Goal: Information Seeking & Learning: Learn about a topic

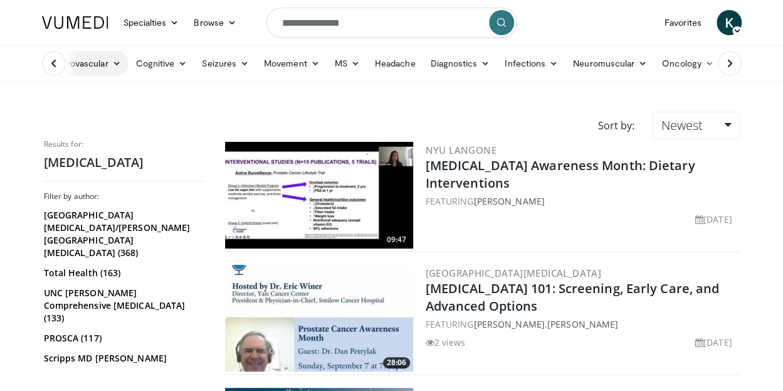
click at [117, 68] on link "Cerebrovascular" at bounding box center [81, 63] width 94 height 25
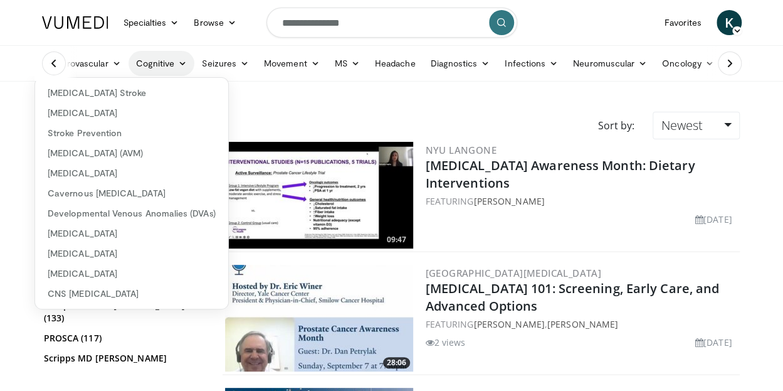
click at [183, 64] on icon at bounding box center [182, 63] width 9 height 9
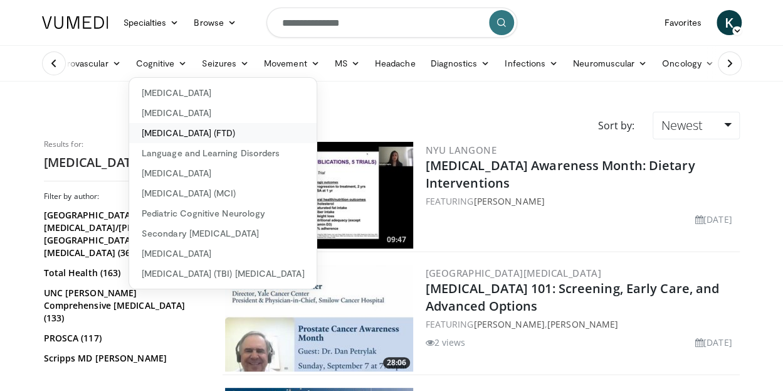
click at [173, 132] on link "[MEDICAL_DATA] (FTD)" at bounding box center [223, 133] width 188 height 20
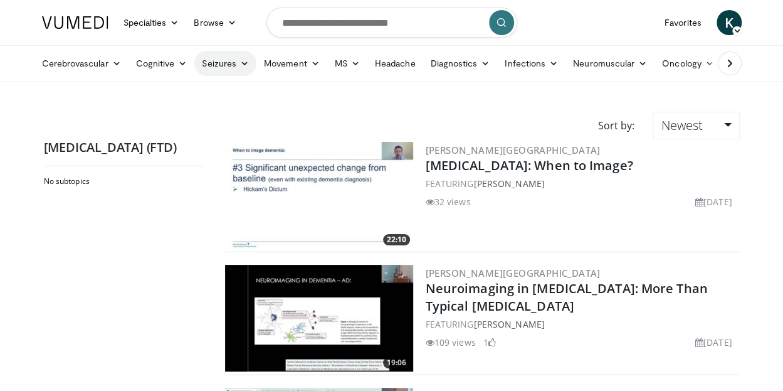
click at [243, 64] on icon at bounding box center [244, 63] width 9 height 9
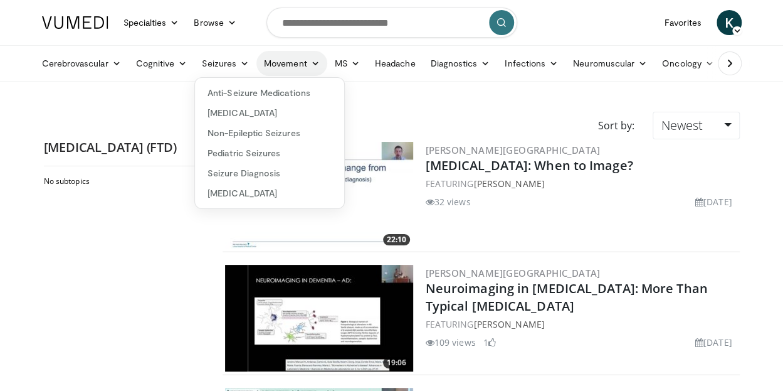
click at [311, 63] on icon at bounding box center [315, 63] width 9 height 9
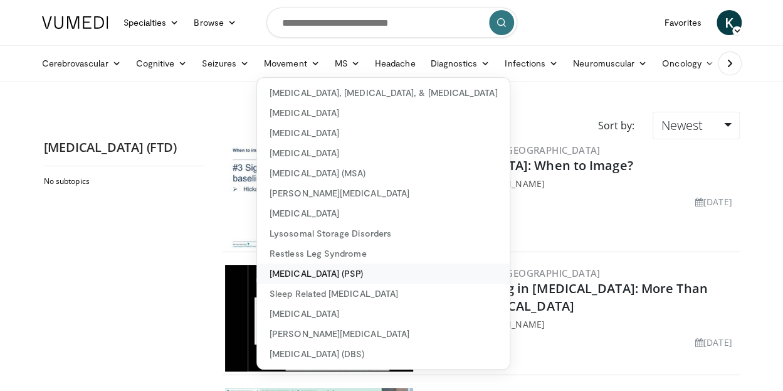
click at [355, 268] on link "[MEDICAL_DATA] (PSP)" at bounding box center [383, 273] width 253 height 20
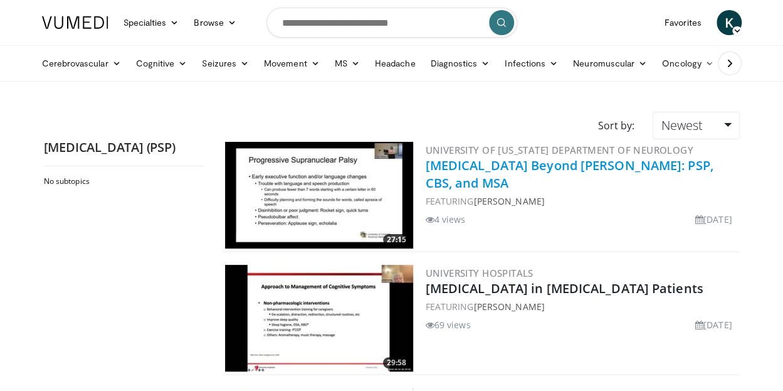
click at [516, 165] on link "Parkinsonism Beyond Parkinson's: PSP, CBS, and MSA" at bounding box center [570, 174] width 288 height 34
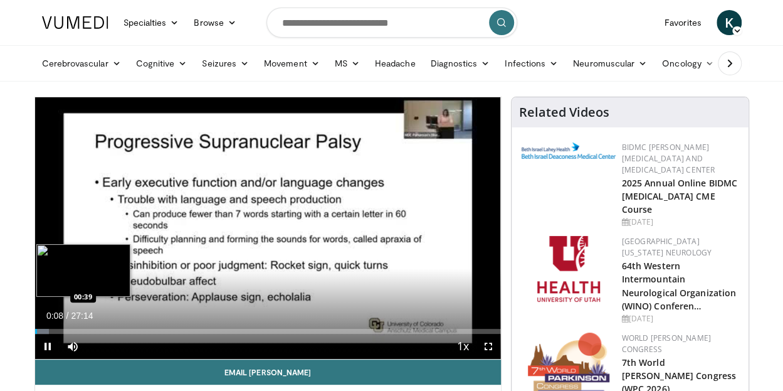
click at [45, 329] on div "Loaded : 3.05% 00:08 00:39" at bounding box center [268, 331] width 466 height 5
click at [56, 331] on div "Loaded : 3.05% 00:40 01:14" at bounding box center [268, 331] width 466 height 5
click at [71, 331] on div "Progress Bar" at bounding box center [71, 331] width 1 height 5
click at [83, 331] on div "Progress Bar" at bounding box center [83, 331] width 1 height 5
click at [94, 331] on div "Loaded : 11.61% 02:51 03:28" at bounding box center [268, 331] width 466 height 5
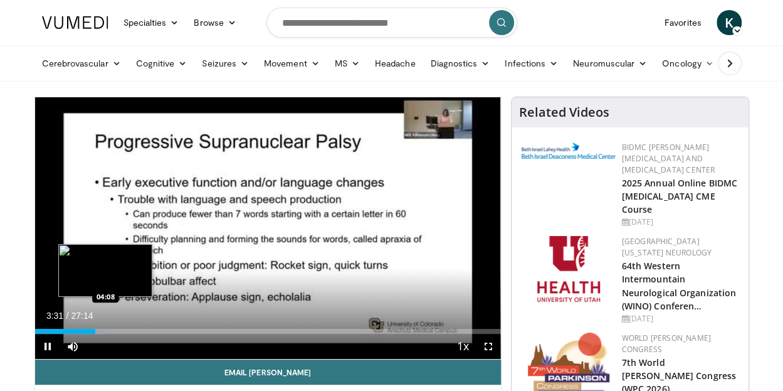
click at [106, 331] on div "Progress Bar" at bounding box center [106, 331] width 1 height 5
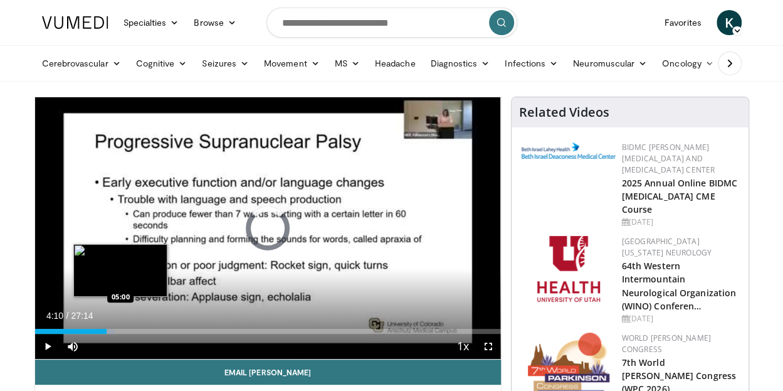
click at [121, 329] on div "Progress Bar" at bounding box center [121, 331] width 1 height 5
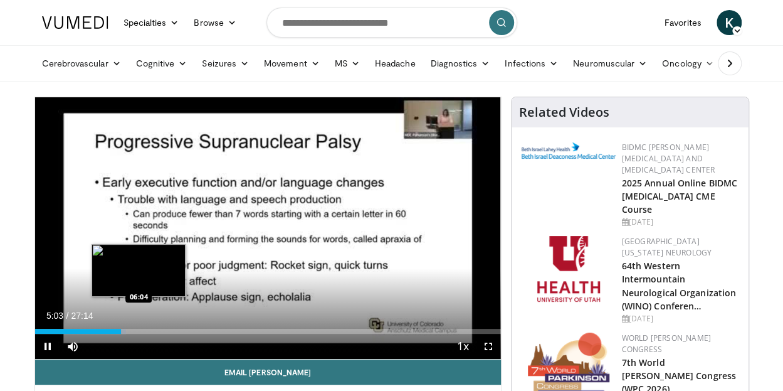
click at [139, 330] on div "Progress Bar" at bounding box center [139, 331] width 1 height 5
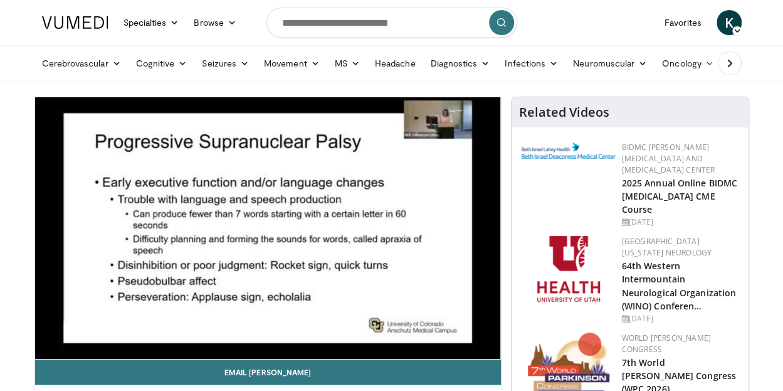
click at [167, 334] on div "10 seconds Tap to unmute" at bounding box center [268, 228] width 466 height 262
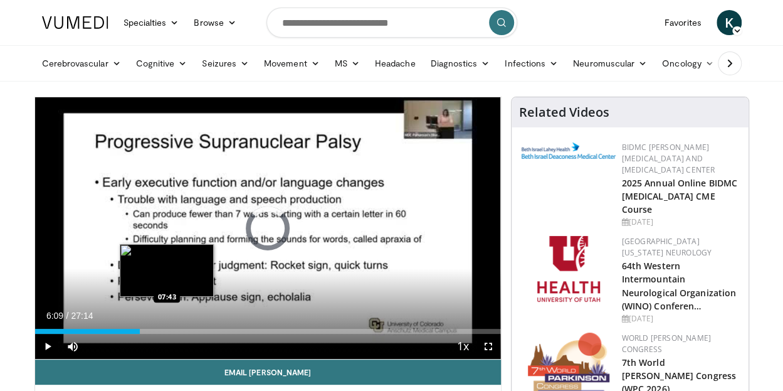
click at [167, 328] on div "Loaded : 0.00% 06:09 07:43" at bounding box center [268, 328] width 466 height 12
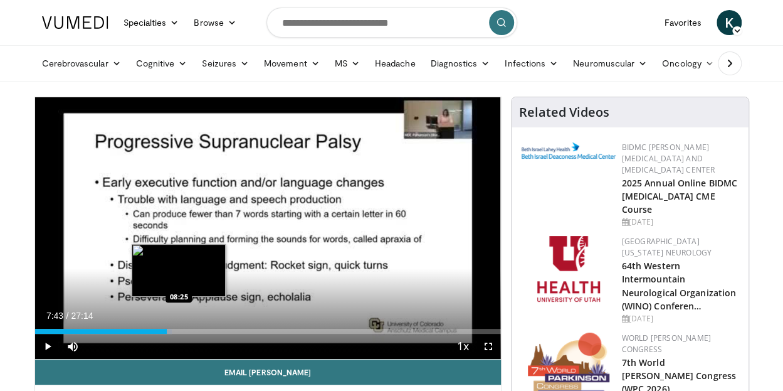
click at [179, 331] on div "Loaded : 29.38% 07:43 08:25" at bounding box center [268, 331] width 466 height 5
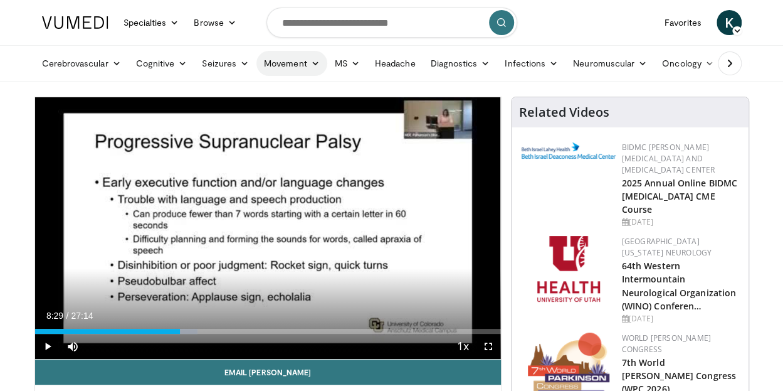
click at [315, 67] on icon at bounding box center [315, 63] width 9 height 9
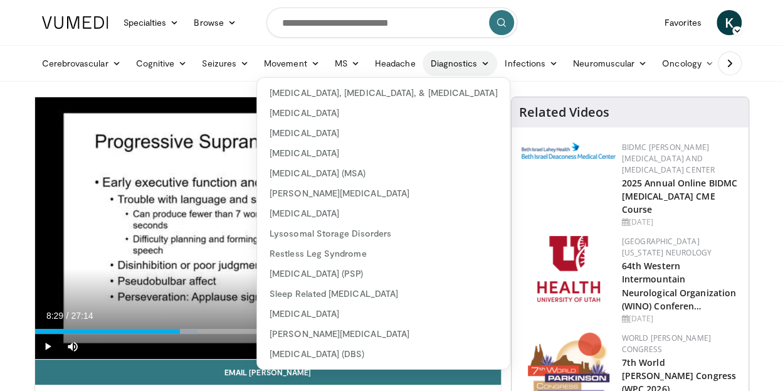
click at [484, 58] on link "Diagnostics" at bounding box center [460, 63] width 75 height 25
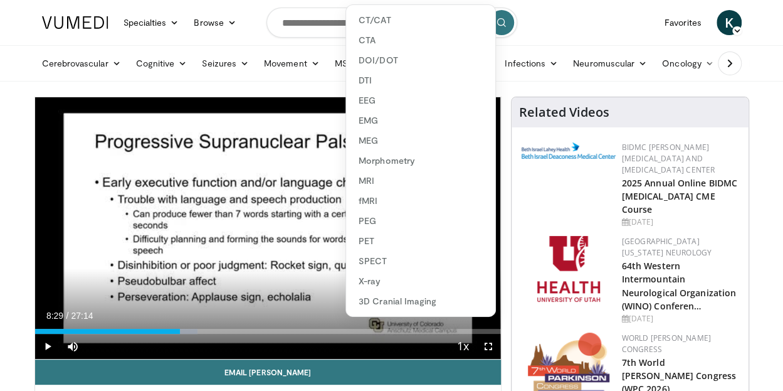
click at [595, 14] on nav "Specialties Adult & Family Medicine Allergy, Asthma, Immunology Anesthesiology …" at bounding box center [391, 22] width 715 height 45
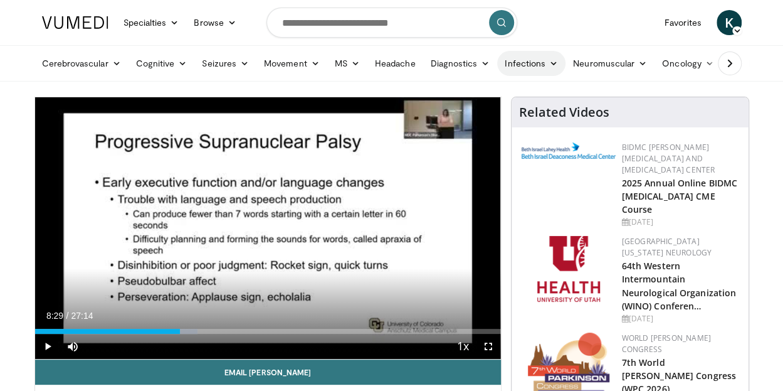
click at [554, 65] on link "Infections" at bounding box center [531, 63] width 68 height 25
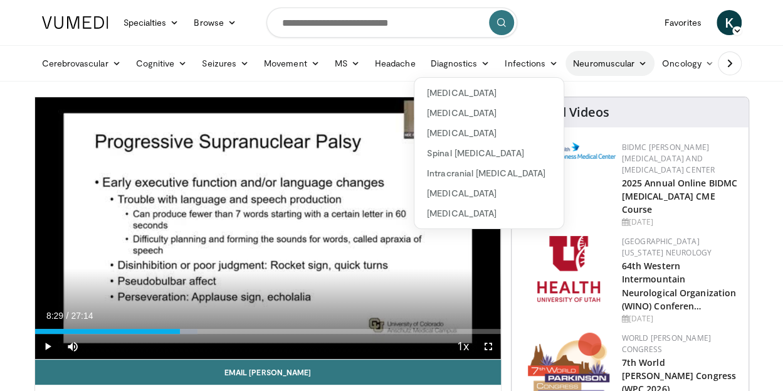
click at [638, 62] on icon at bounding box center [642, 63] width 9 height 9
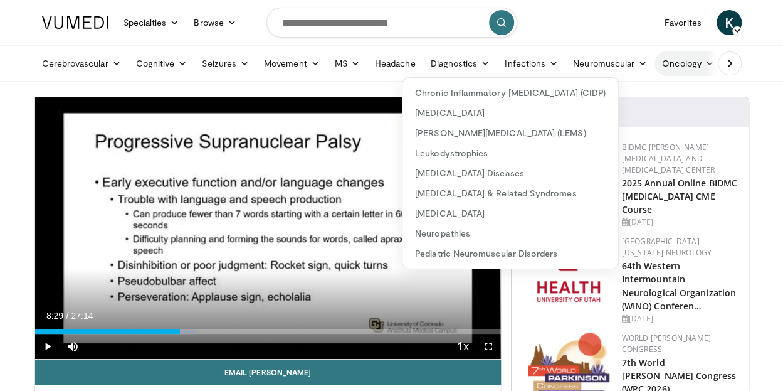
click at [706, 66] on icon at bounding box center [710, 63] width 9 height 9
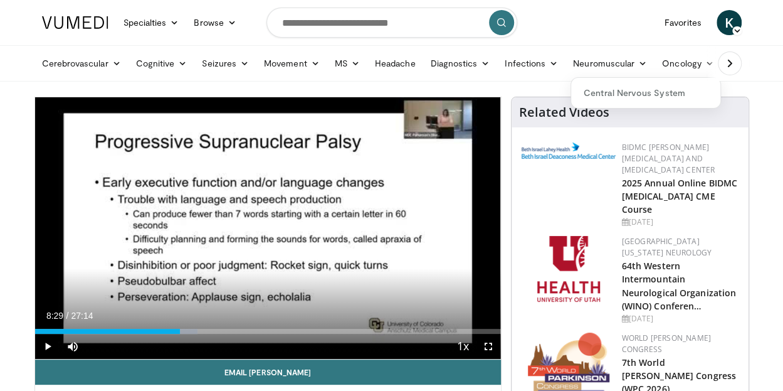
click at [724, 63] on icon at bounding box center [730, 63] width 13 height 13
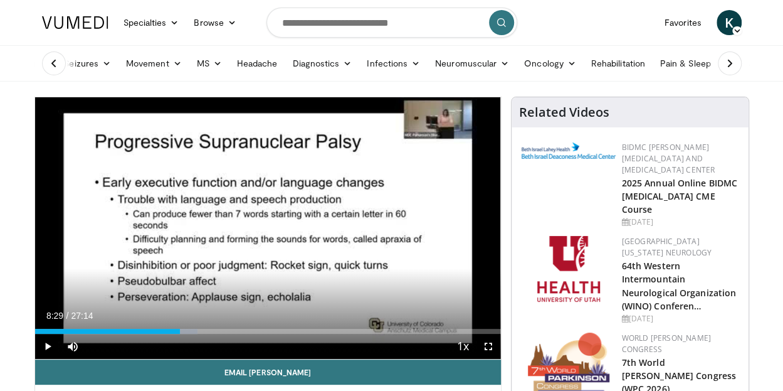
click at [724, 63] on icon at bounding box center [730, 63] width 13 height 13
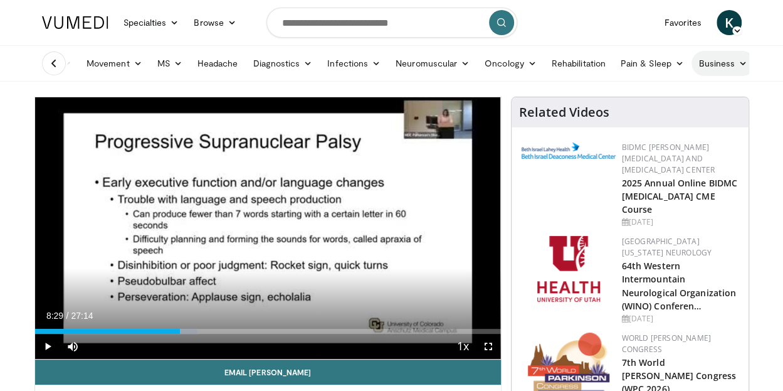
click at [739, 63] on icon at bounding box center [743, 63] width 9 height 9
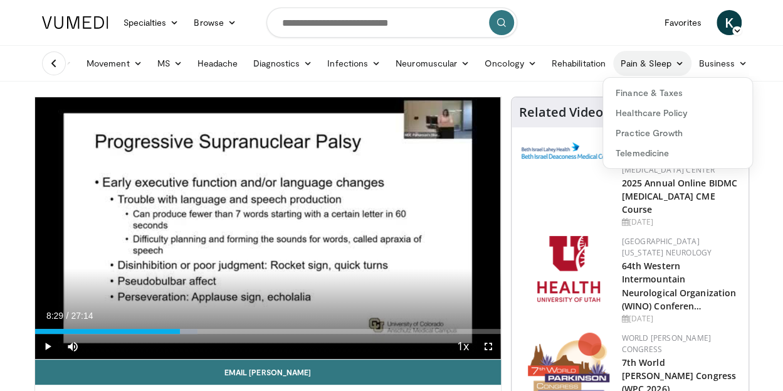
click at [677, 66] on icon at bounding box center [679, 63] width 9 height 9
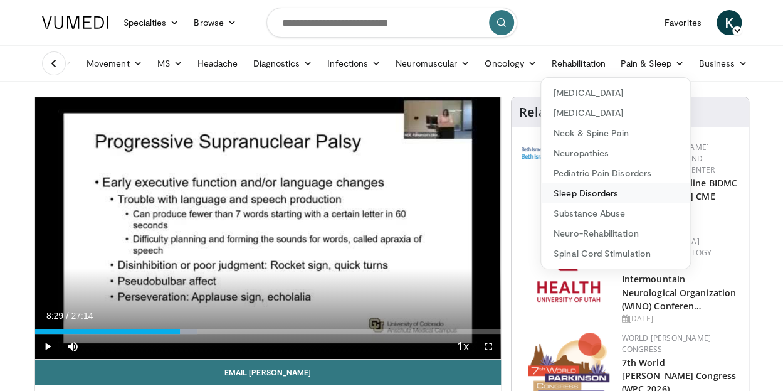
click at [605, 196] on link "Sleep Disorders" at bounding box center [615, 193] width 149 height 20
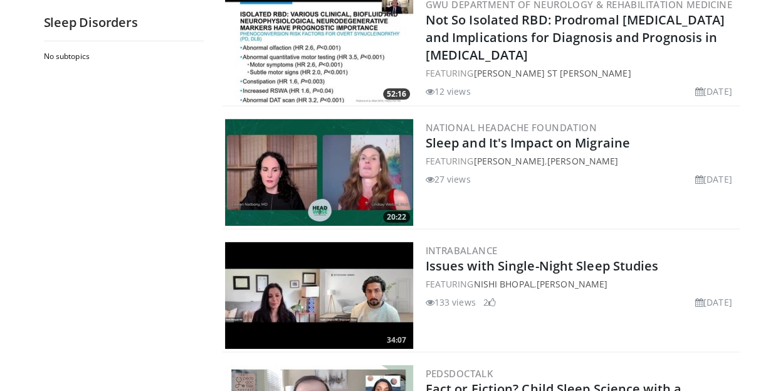
scroll to position [1882, 0]
